Goal: Task Accomplishment & Management: Manage account settings

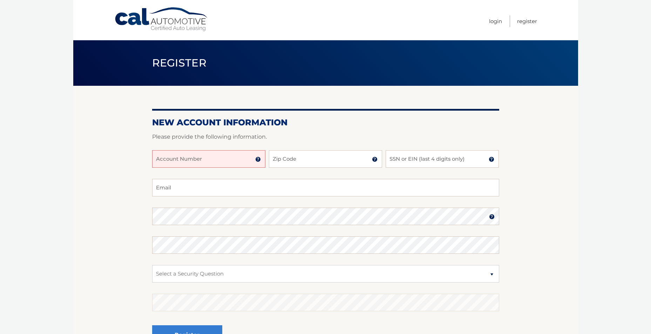
click at [228, 161] on input "Account Number" at bounding box center [208, 159] width 113 height 18
type input "44455994636"
click at [212, 185] on input "Email" at bounding box center [325, 188] width 347 height 18
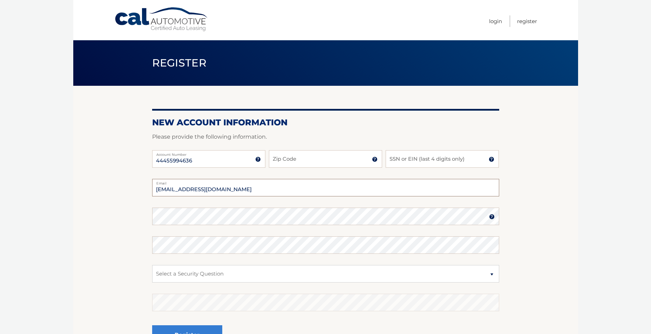
type input "tonymazor@yahoo.com"
click at [284, 158] on input "Zip Code" at bounding box center [325, 159] width 113 height 18
type input "11040"
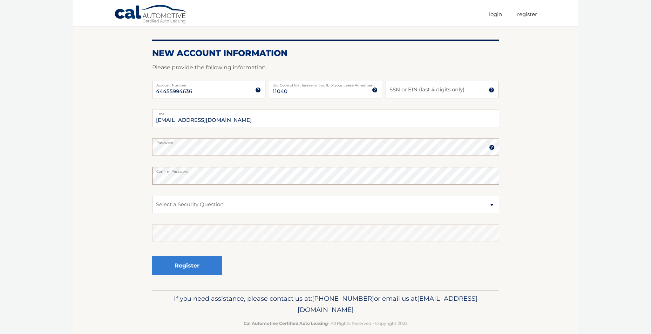
scroll to position [70, 0]
click at [490, 205] on select "Select a Security Question What was the name of your elementary school? What is…" at bounding box center [325, 204] width 347 height 18
select select "2"
click at [152, 195] on select "Select a Security Question What was the name of your elementary school? What is…" at bounding box center [325, 204] width 347 height 18
click at [211, 268] on button "Register" at bounding box center [187, 264] width 70 height 19
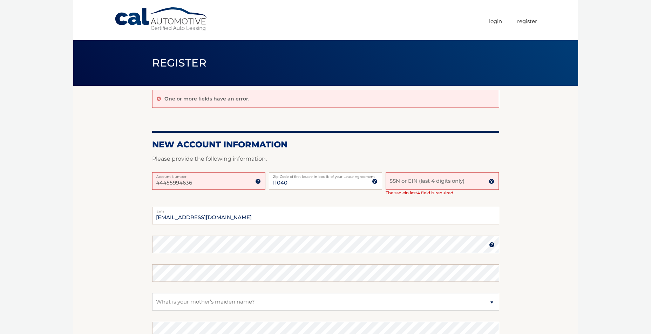
click at [402, 184] on input "SSN or EIN (last 4 digits only)" at bounding box center [441, 181] width 113 height 18
click at [493, 182] on img at bounding box center [492, 182] width 6 height 6
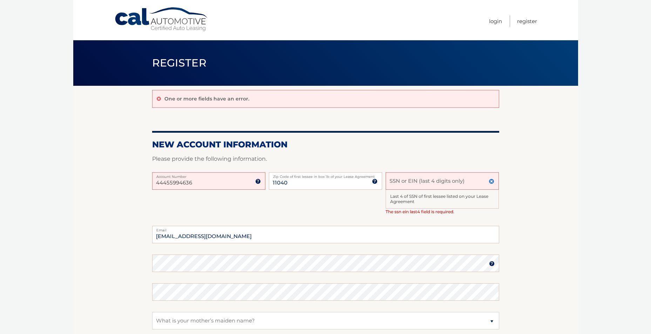
click at [402, 177] on input "SSN or EIN (last 4 digits only)" at bounding box center [441, 181] width 113 height 18
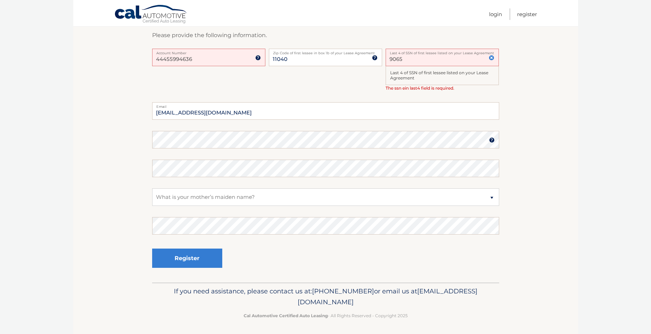
scroll to position [125, 0]
type input "9065"
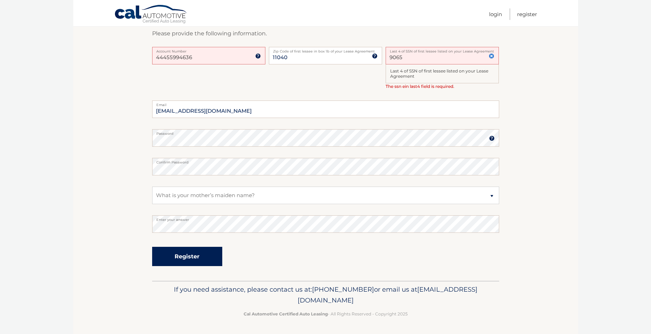
click at [179, 253] on button "Register" at bounding box center [187, 256] width 70 height 19
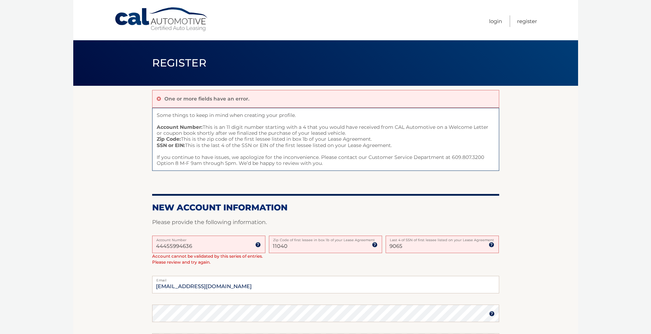
click at [207, 244] on input "44455994636" at bounding box center [208, 245] width 113 height 18
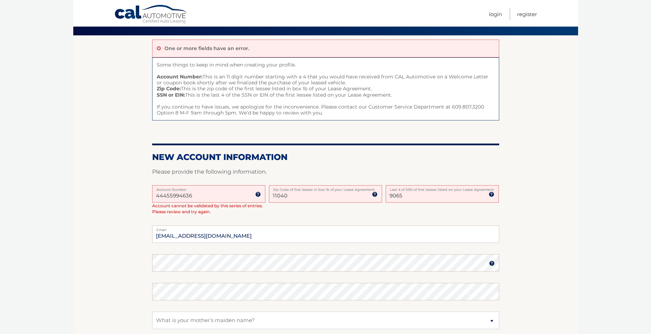
scroll to position [35, 0]
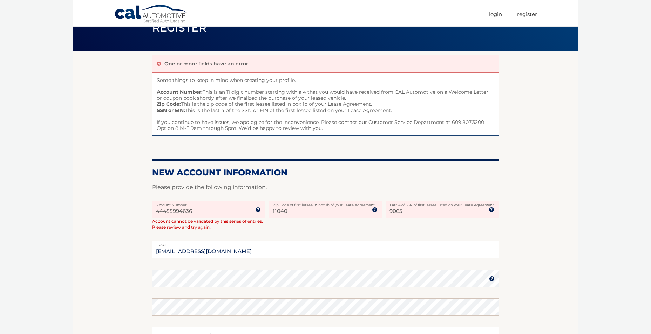
click at [320, 210] on input "11040" at bounding box center [325, 210] width 113 height 18
type input "1"
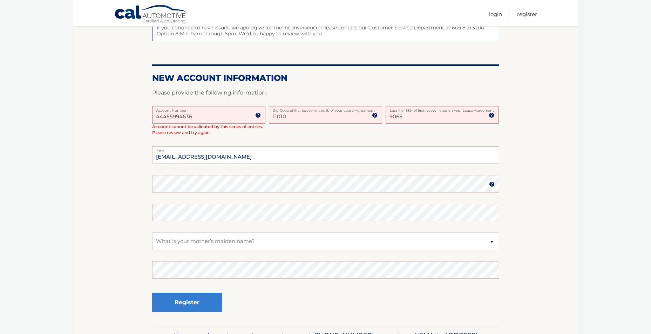
scroll to position [140, 0]
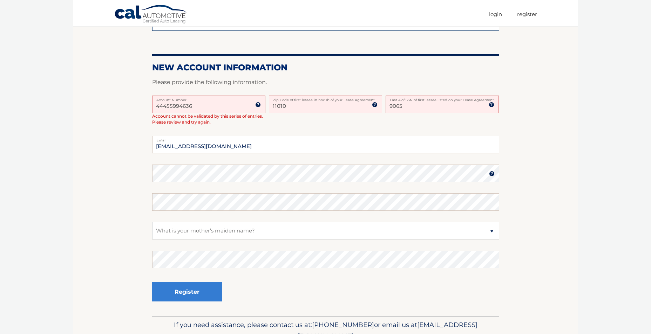
type input "11010"
click at [203, 296] on button "Register" at bounding box center [187, 291] width 70 height 19
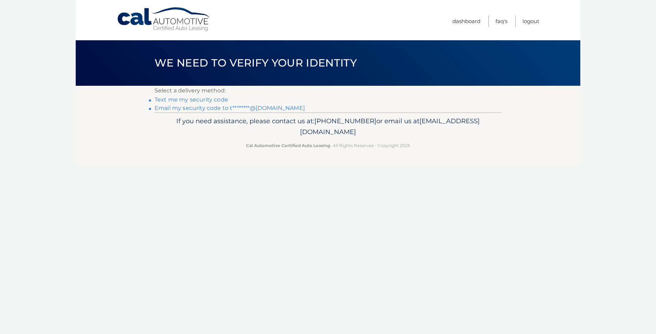
click at [182, 109] on link "Email my security code to t********@yahoo.com" at bounding box center [230, 108] width 150 height 7
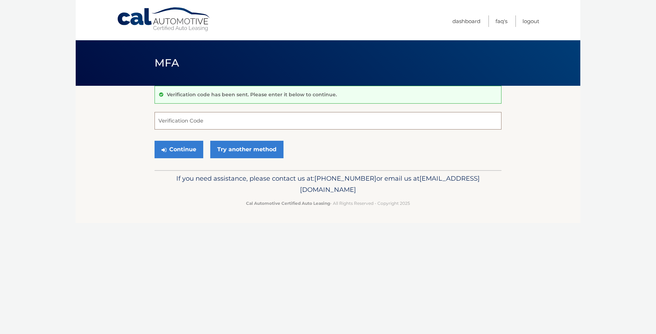
click at [173, 123] on input "Verification Code" at bounding box center [328, 121] width 347 height 18
type input "073895"
click at [164, 150] on icon "submit" at bounding box center [164, 150] width 5 height 6
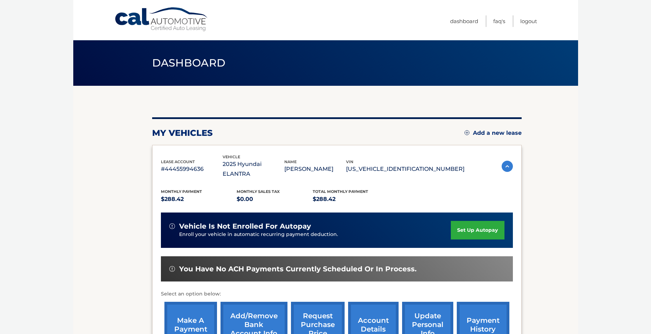
scroll to position [35, 0]
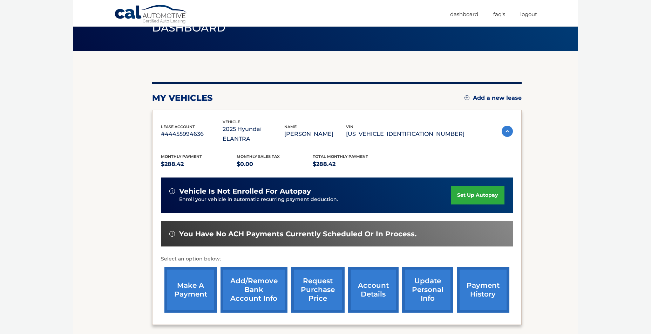
click at [193, 273] on link "make a payment" at bounding box center [190, 290] width 53 height 46
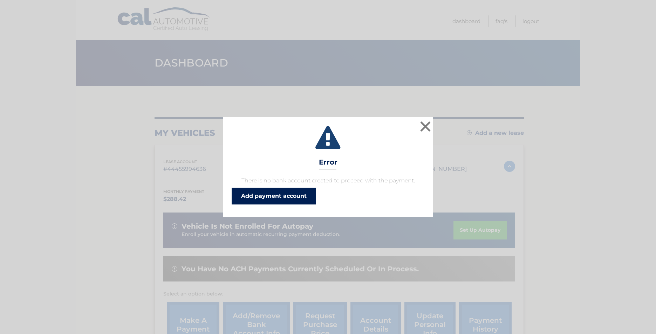
click at [268, 198] on link "Add payment account" at bounding box center [274, 196] width 84 height 17
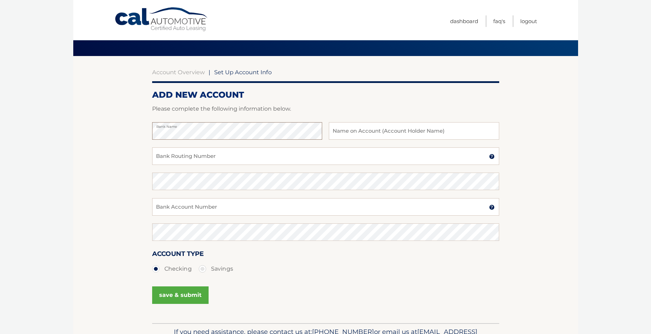
scroll to position [70, 0]
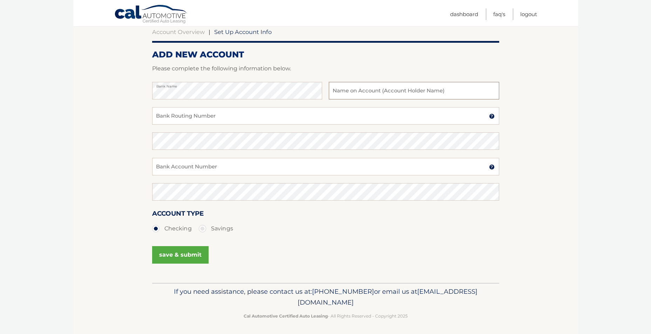
click at [355, 91] on input "text" at bounding box center [414, 91] width 170 height 18
type input "[PERSON_NAME]"
click at [200, 114] on input "Bank Routing Number" at bounding box center [325, 116] width 347 height 18
type input "021000021"
click at [158, 165] on input "Bank Account Number" at bounding box center [325, 167] width 347 height 18
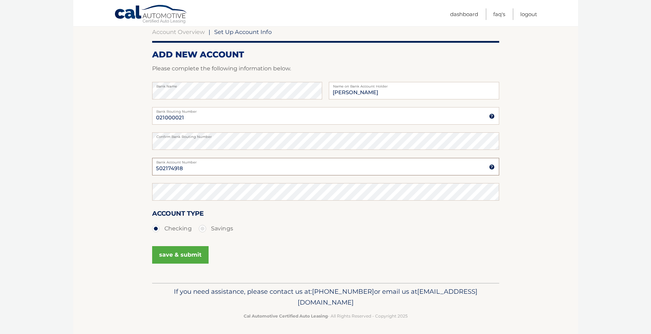
type input "502174918"
click at [176, 256] on button "save & submit" at bounding box center [180, 255] width 56 height 18
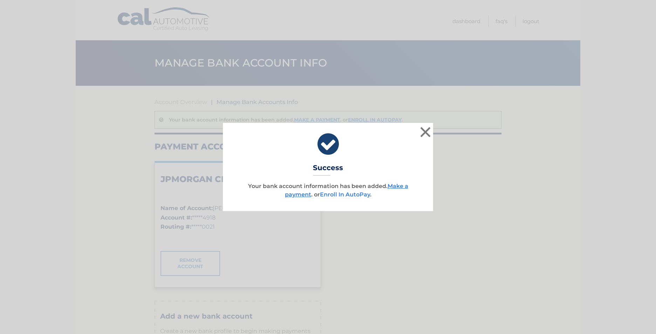
click at [359, 195] on link "Enroll In AutoPay" at bounding box center [345, 194] width 50 height 7
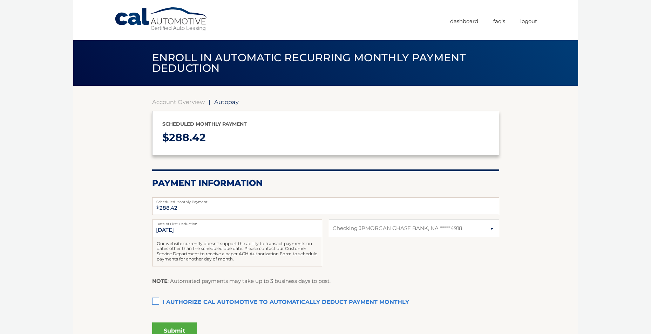
select select "MTE5MGUwZjMtYzczZi00Zjg5LWI2ZWEtODEyYzkyMDZkNTIy"
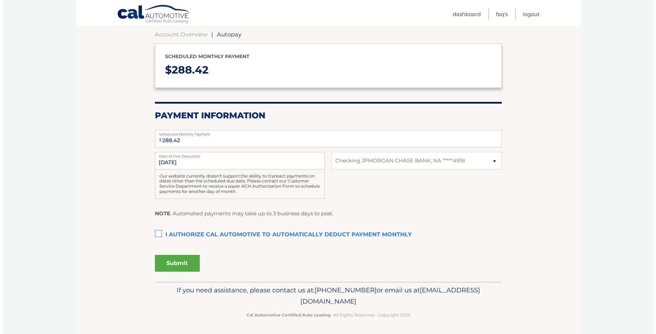
scroll to position [68, 0]
click at [154, 232] on label "I authorize cal automotive to automatically deduct payment monthly This checkbo…" at bounding box center [325, 234] width 347 height 14
click at [0, 0] on input "I authorize cal automotive to automatically deduct payment monthly This checkbo…" at bounding box center [0, 0] width 0 height 0
click at [189, 264] on button "Submit" at bounding box center [174, 262] width 45 height 17
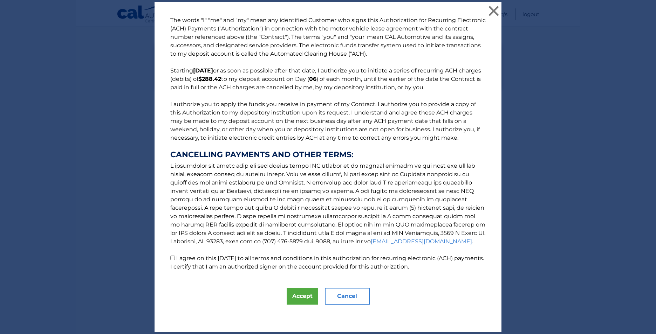
click at [170, 258] on input "I agree on this [DATE] to all terms and conditions in this authorization for re…" at bounding box center [172, 258] width 5 height 5
checkbox input "true"
click at [287, 293] on button "Accept" at bounding box center [303, 296] width 32 height 17
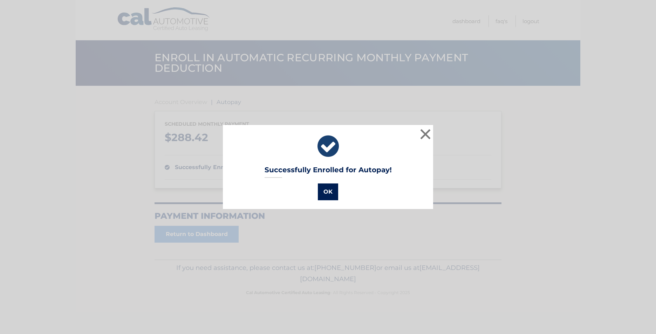
click at [324, 186] on button "OK" at bounding box center [328, 192] width 20 height 17
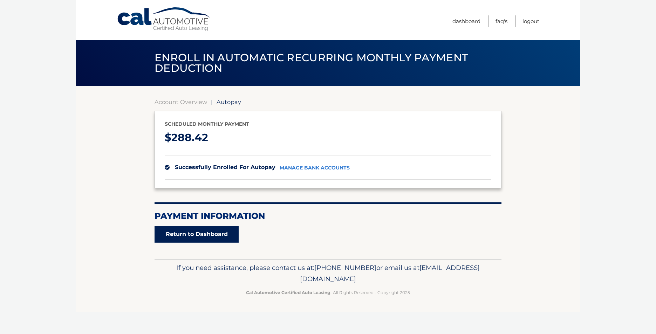
click at [216, 234] on link "Return to Dashboard" at bounding box center [197, 234] width 84 height 17
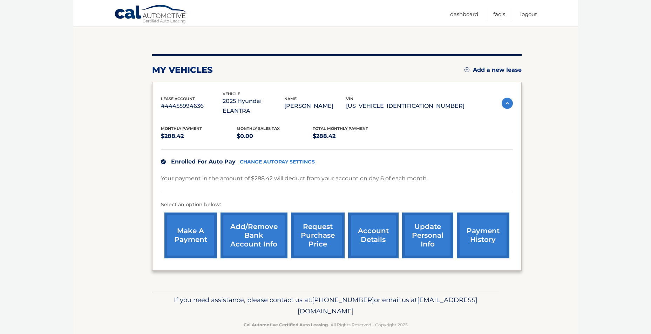
scroll to position [64, 0]
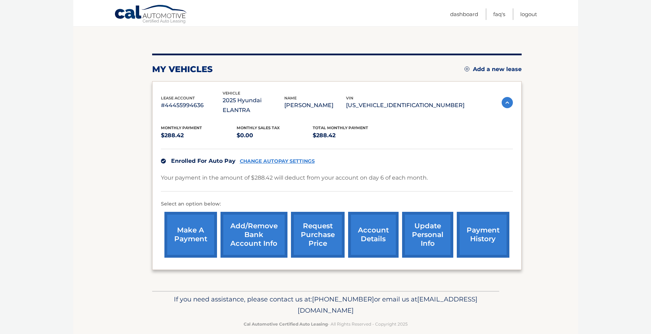
click at [425, 224] on link "update personal info" at bounding box center [427, 235] width 51 height 46
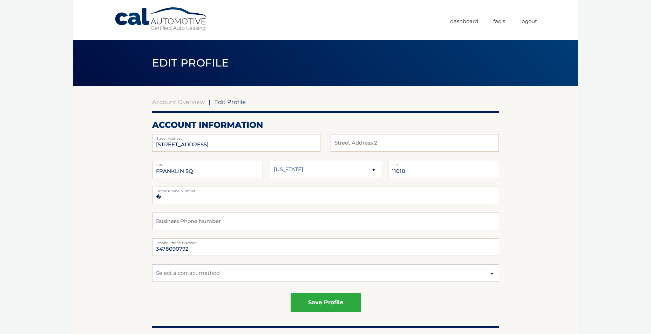
click at [211, 140] on label "Street Address" at bounding box center [236, 137] width 168 height 6
click at [220, 143] on input "[STREET_ADDRESS]" at bounding box center [236, 143] width 168 height 18
type input "2"
type input "[STREET_ADDRESS]"
click at [199, 169] on input "FRANKLIN SQ" at bounding box center [207, 170] width 111 height 18
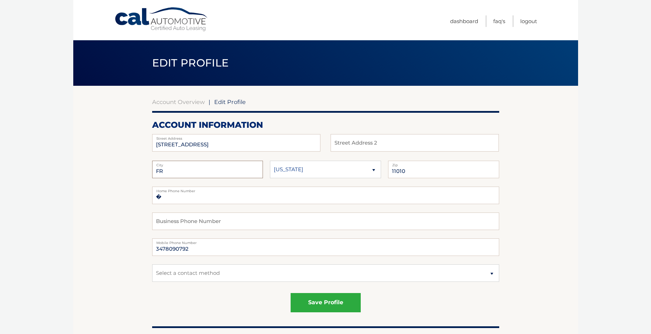
type input "F"
type input "New Hyde Park"
click at [415, 169] on input "11010" at bounding box center [443, 170] width 111 height 18
type input "11040"
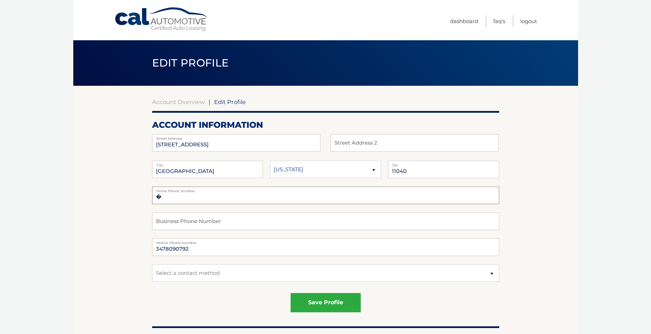
click at [193, 196] on input "�" at bounding box center [325, 196] width 347 height 18
click at [222, 194] on input "�347-809-0792" at bounding box center [325, 196] width 347 height 18
type input "�347-809-0792"
click at [314, 304] on button "save profile" at bounding box center [326, 302] width 70 height 19
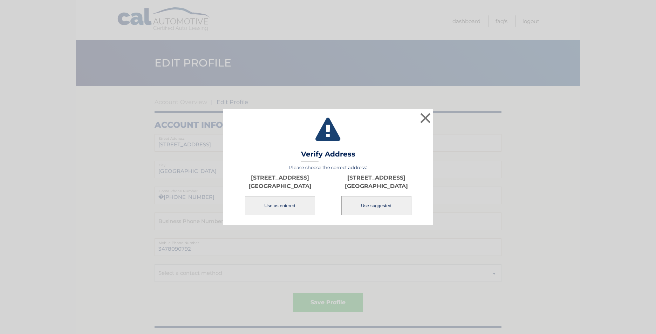
click at [369, 206] on button "Use suggested" at bounding box center [376, 205] width 70 height 19
type input "[STREET_ADDRESS]"
type input "[GEOGRAPHIC_DATA]"
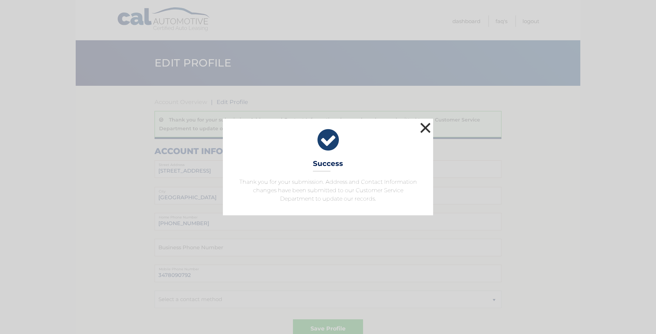
click at [424, 129] on button "×" at bounding box center [425, 128] width 14 height 14
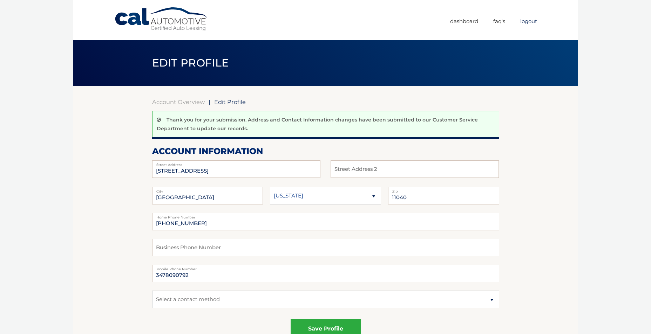
click at [531, 22] on link "Logout" at bounding box center [528, 21] width 17 height 12
